Goal: Information Seeking & Learning: Learn about a topic

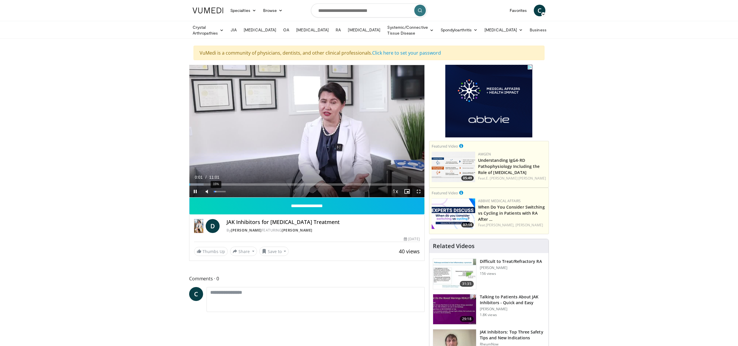
click at [216, 191] on div "15%" at bounding box center [216, 191] width 1 height 1
click at [220, 191] on div "49%" at bounding box center [220, 191] width 1 height 1
click at [222, 191] on div "71%" at bounding box center [222, 191] width 1 height 1
click at [210, 183] on div "Loaded : 9.05% 00:58 00:57" at bounding box center [306, 184] width 235 height 2
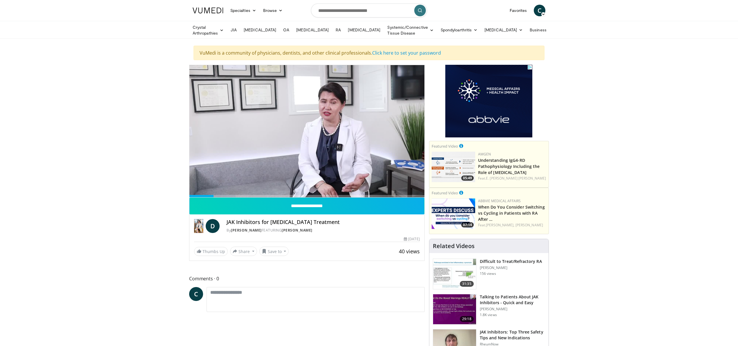
click at [226, 182] on video-js "**********" at bounding box center [306, 131] width 235 height 132
click at [234, 192] on div "Loaded : 19.61% 01:08 01:44" at bounding box center [306, 195] width 235 height 6
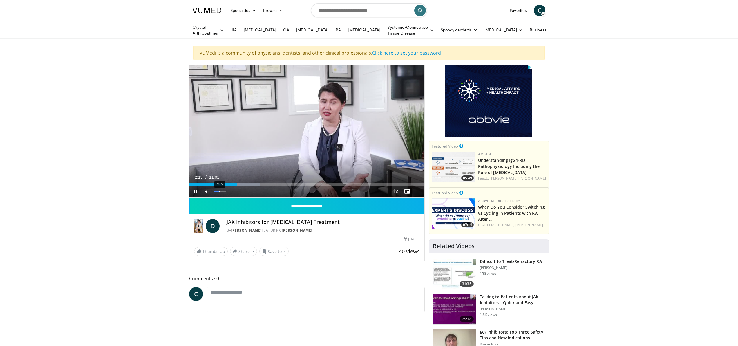
click at [219, 191] on div "46%" at bounding box center [220, 191] width 12 height 1
click at [277, 184] on div "Loaded : 43.76% 04:04 04:05" at bounding box center [306, 184] width 235 height 2
click at [285, 183] on div "Progress Bar" at bounding box center [285, 184] width 1 height 2
click at [299, 184] on div "Loaded : 46.78% 04:29 05:09" at bounding box center [306, 184] width 235 height 2
click at [322, 183] on div "Loaded : 57.34% 06:14 06:14" at bounding box center [306, 184] width 235 height 2
